Goal: Transaction & Acquisition: Purchase product/service

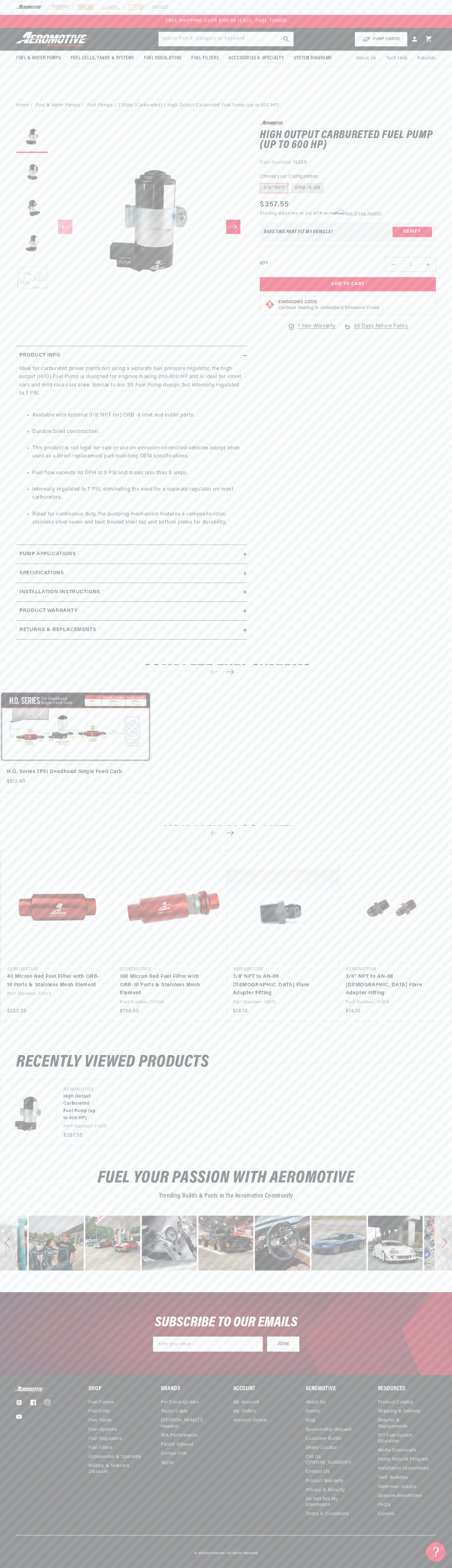
click at [420, 21] on div "FREE SHIPPING OVER $109.00 (EXCL. FUEL TANKS)" at bounding box center [226, 21] width 452 height 13
click at [437, 973] on link "3/8" NPT to AN-08 [DEMOGRAPHIC_DATA] Flare Adapter Fitting" at bounding box center [392, 985] width 93 height 25
click at [177, 1567] on html "Skip to content Your cart Your cart is empty Loading... You may also like Subto…" at bounding box center [226, 784] width 452 height 1568
